Goal: Information Seeking & Learning: Check status

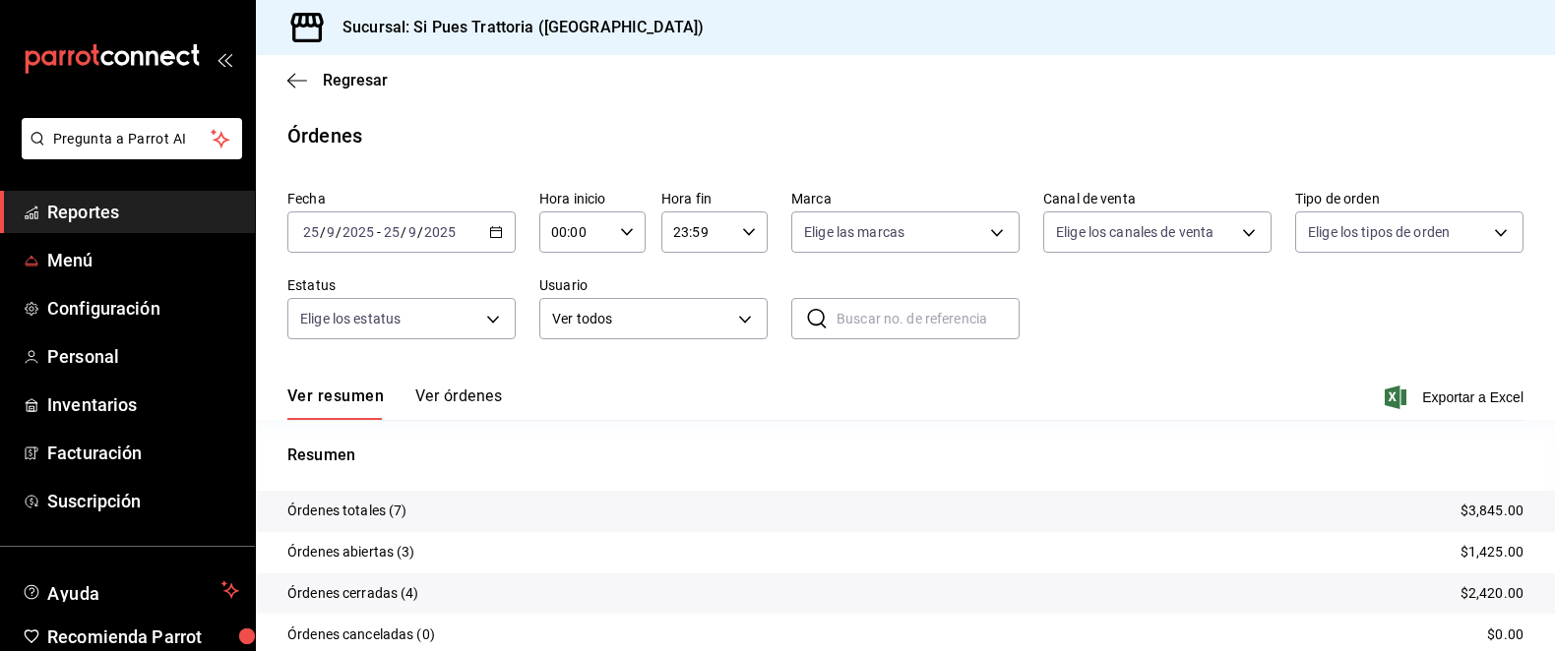
scroll to position [121, 0]
click at [481, 385] on div "Ver resumen Ver órdenes Exportar a Excel" at bounding box center [905, 392] width 1236 height 58
click at [471, 398] on font "Ver órdenes" at bounding box center [458, 397] width 87 height 19
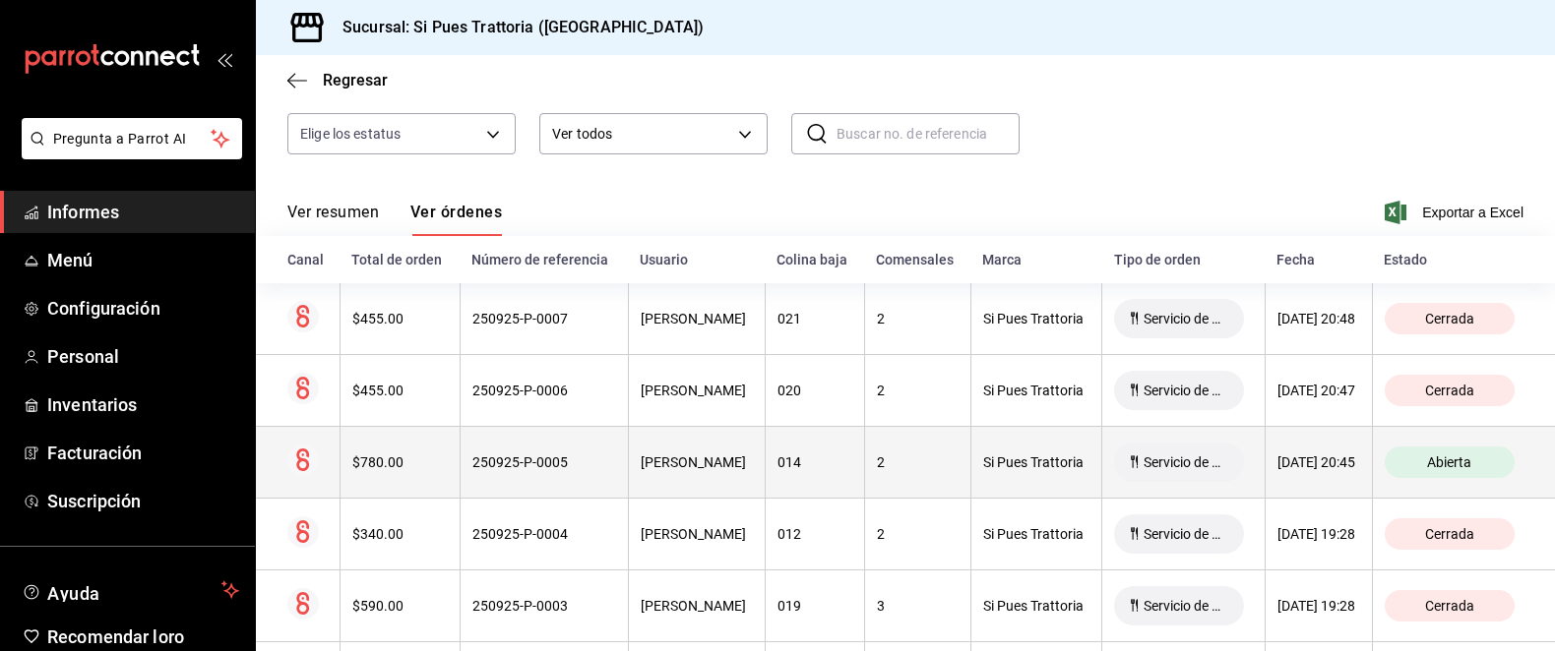
scroll to position [187, 0]
click at [367, 456] on font "$780.00" at bounding box center [377, 461] width 51 height 16
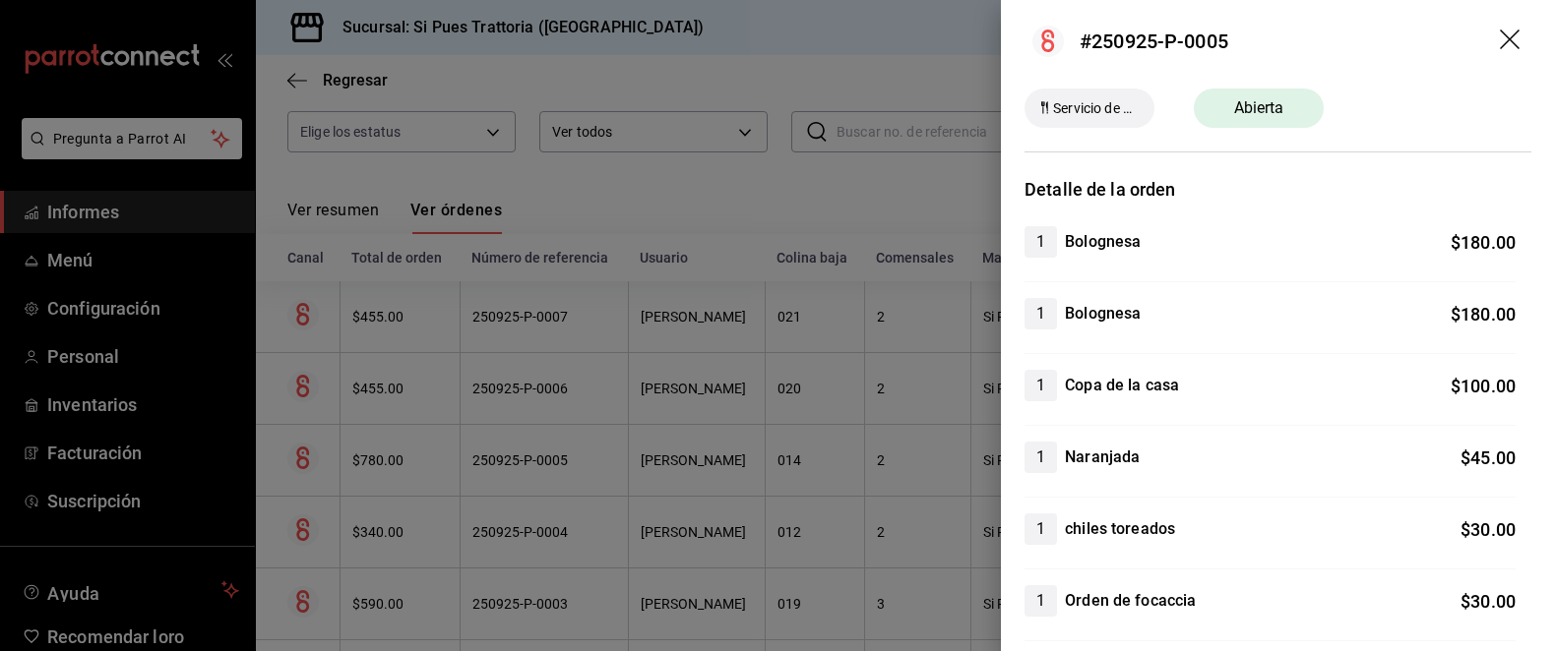
scroll to position [0, 0]
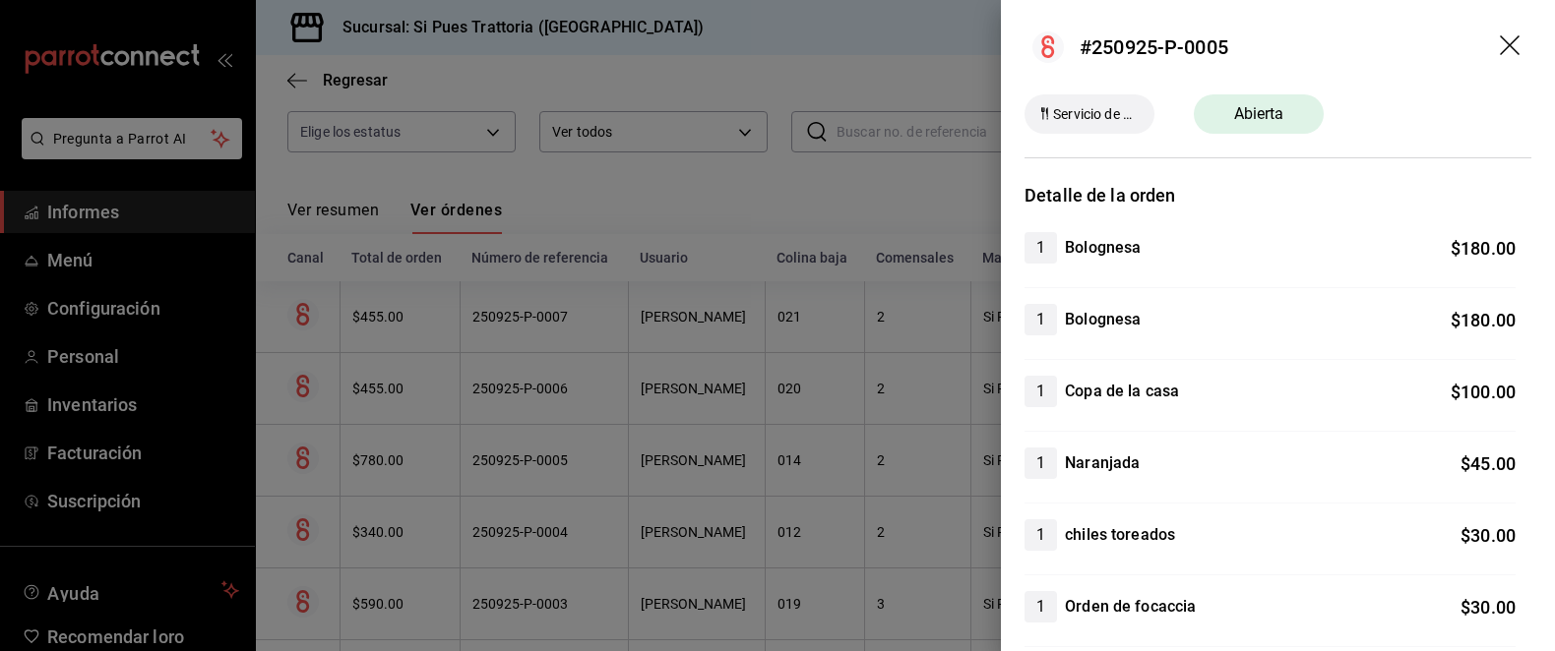
click at [1514, 43] on icon "arrastrar" at bounding box center [1512, 47] width 24 height 24
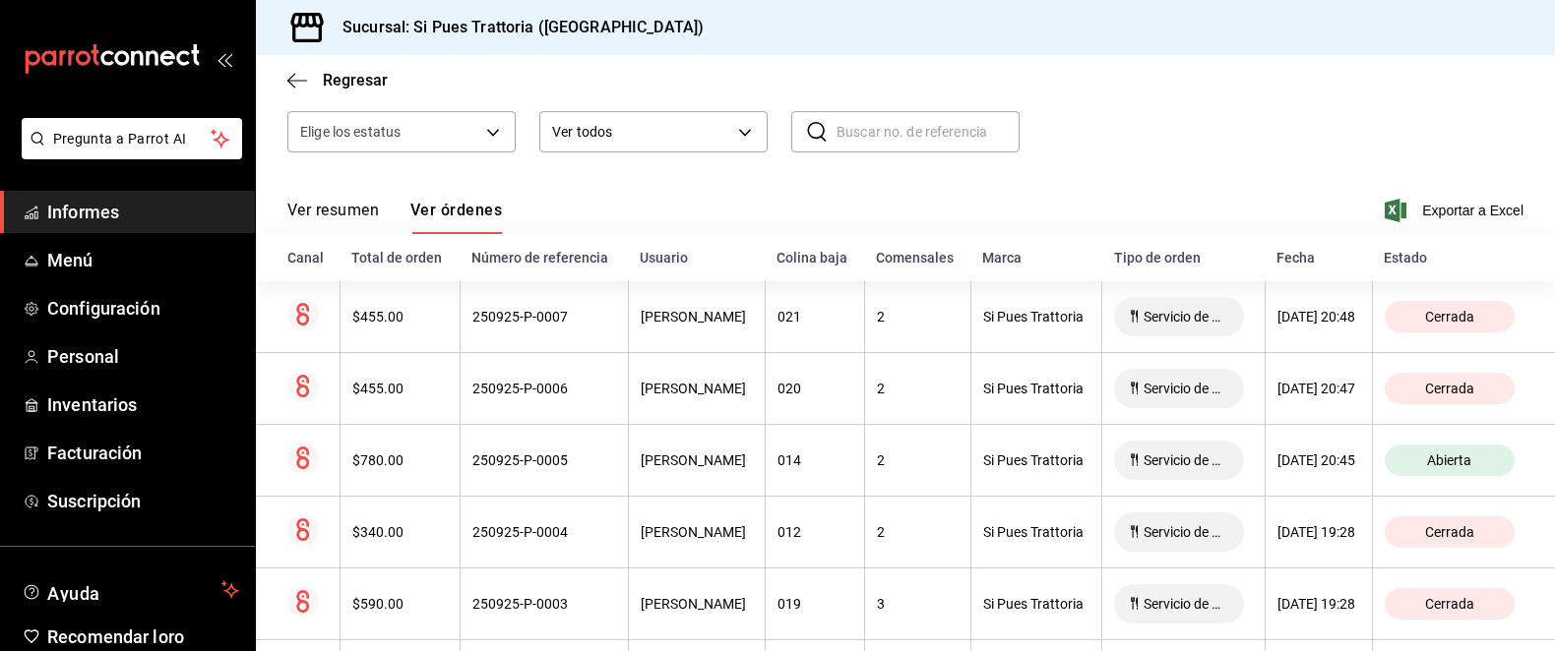
click at [105, 218] on font "Informes" at bounding box center [83, 212] width 72 height 21
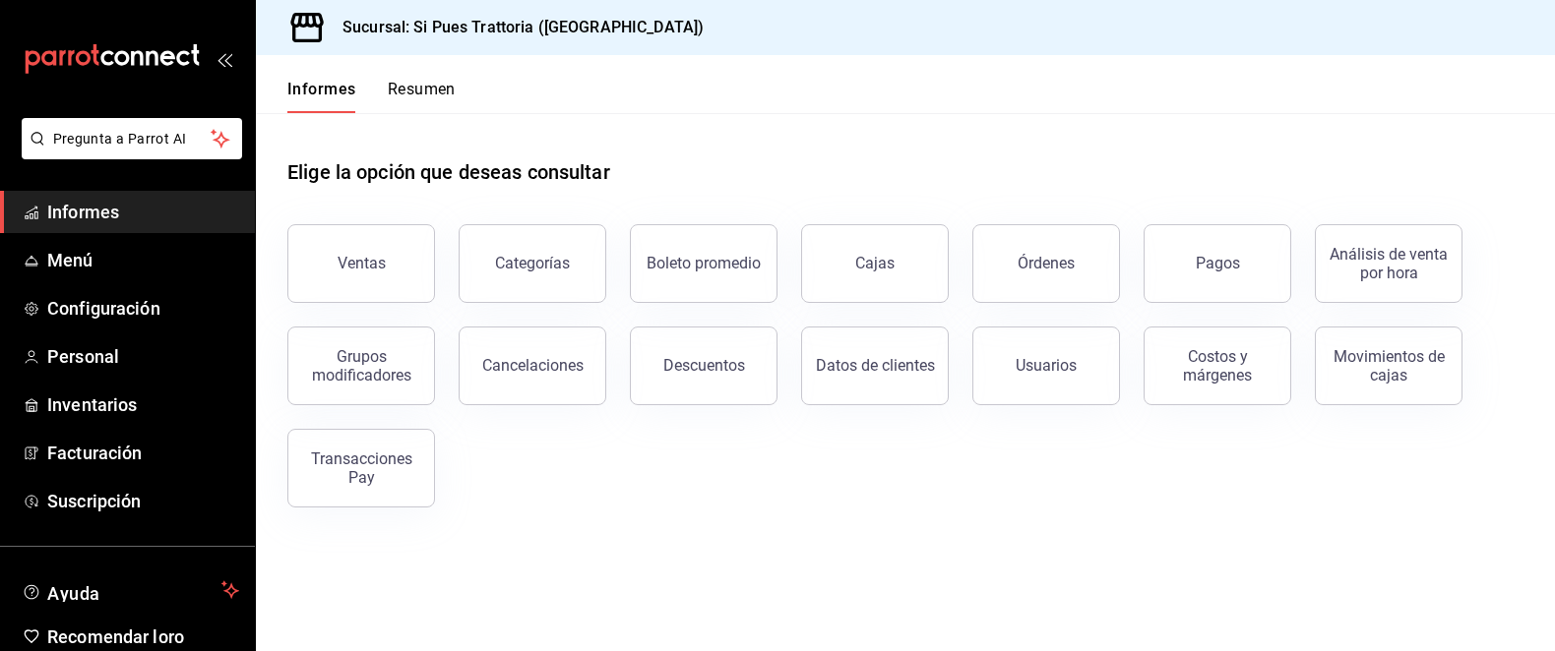
click at [117, 220] on font "Informes" at bounding box center [83, 212] width 72 height 21
